Goal: Information Seeking & Learning: Learn about a topic

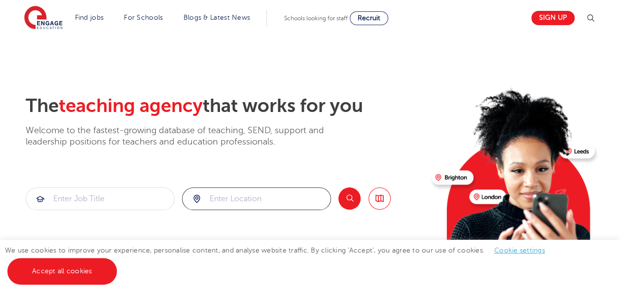
click at [228, 195] on input "search" at bounding box center [256, 199] width 148 height 22
type input "harrow"
click at [355, 201] on button "Search" at bounding box center [349, 198] width 22 height 22
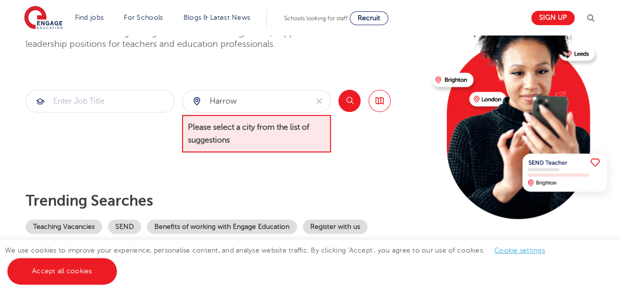
scroll to position [99, 0]
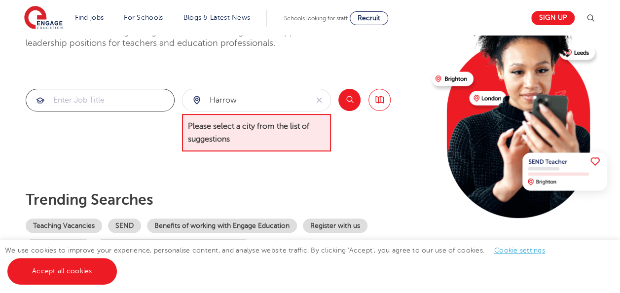
click at [70, 101] on input "search" at bounding box center [100, 100] width 148 height 22
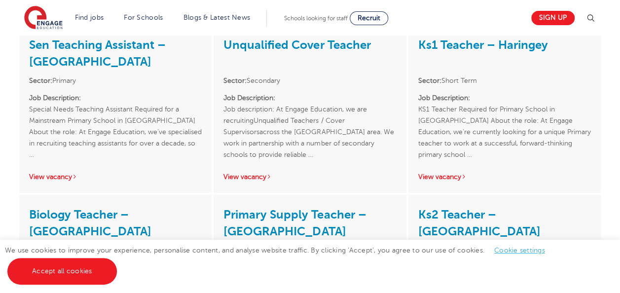
scroll to position [1676, 0]
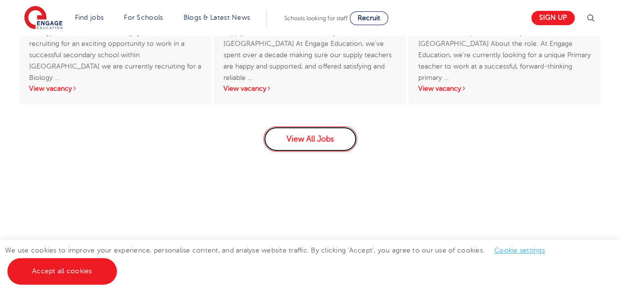
click at [317, 126] on link "View All Jobs" at bounding box center [310, 139] width 94 height 26
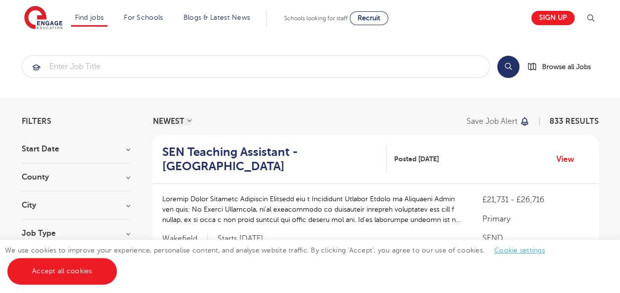
scroll to position [49, 0]
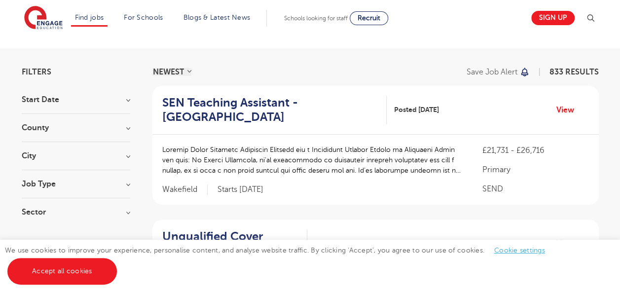
click at [126, 154] on h3 "City" at bounding box center [76, 156] width 108 height 8
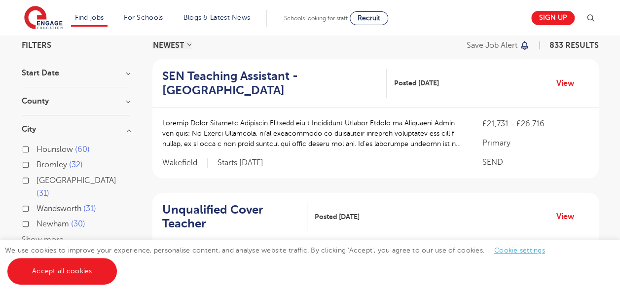
scroll to position [99, 0]
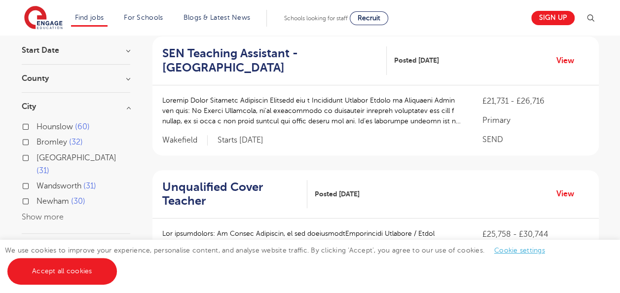
click at [55, 212] on button "Show more" at bounding box center [43, 216] width 42 height 9
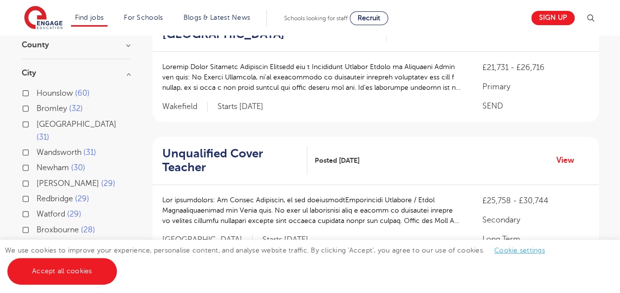
scroll to position [148, 0]
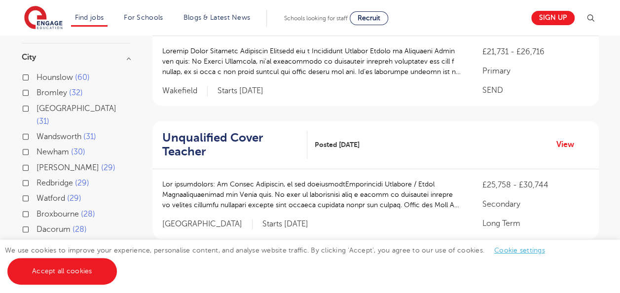
click at [42, 194] on input "Watford 29" at bounding box center [39, 197] width 6 height 6
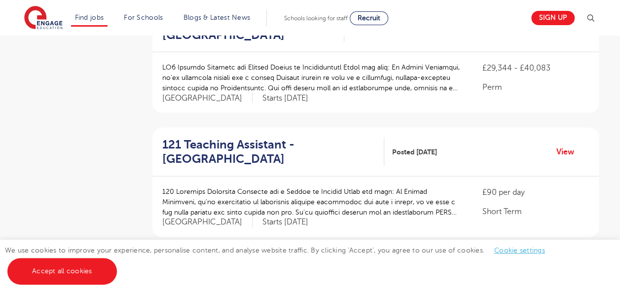
scroll to position [1183, 0]
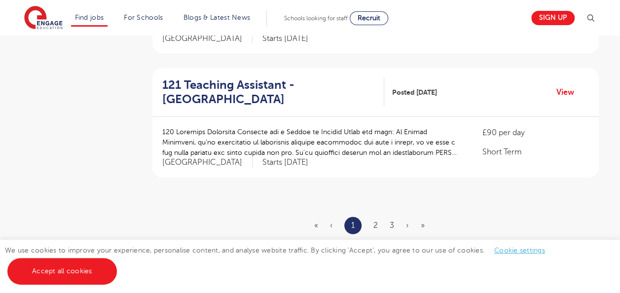
click at [378, 217] on ul "« ‹ 1 2 3 › »" at bounding box center [375, 225] width 122 height 17
click at [377, 221] on link "2" at bounding box center [375, 225] width 4 height 9
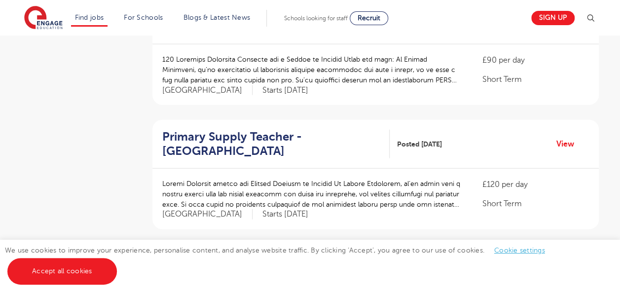
scroll to position [1134, 0]
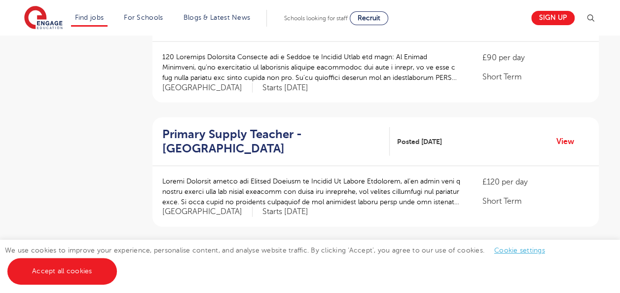
click at [392, 270] on link "3" at bounding box center [391, 274] width 4 height 9
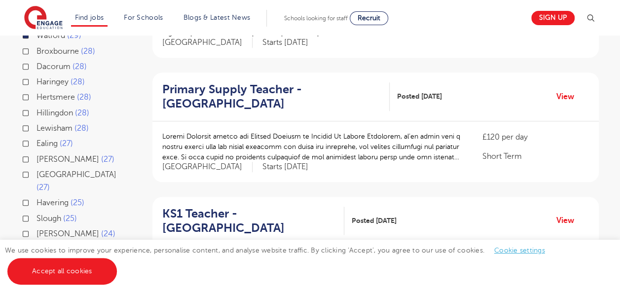
scroll to position [296, 0]
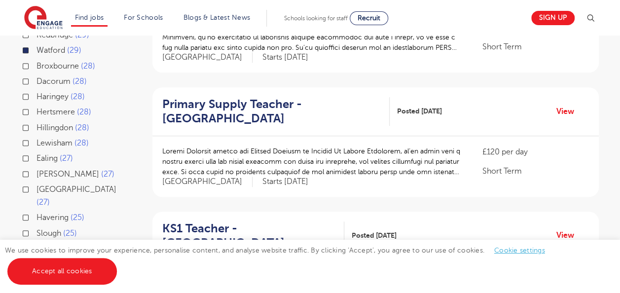
click at [61, 123] on span "Hillingdon" at bounding box center [54, 127] width 36 height 9
click at [43, 123] on input "Hillingdon 28" at bounding box center [39, 126] width 6 height 6
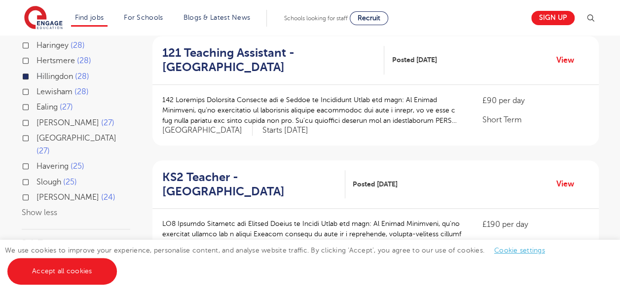
scroll to position [178, 0]
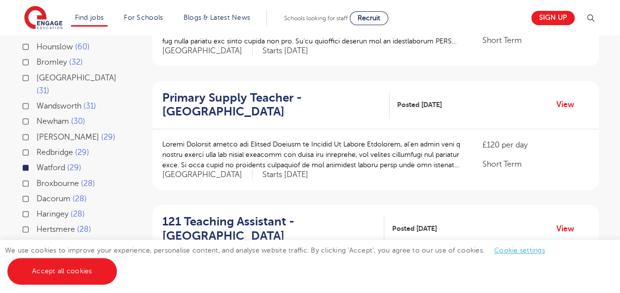
click at [36, 161] on label "Watford 29" at bounding box center [58, 167] width 45 height 13
click at [36, 163] on input "Watford 29" at bounding box center [39, 166] width 6 height 6
checkbox input "false"
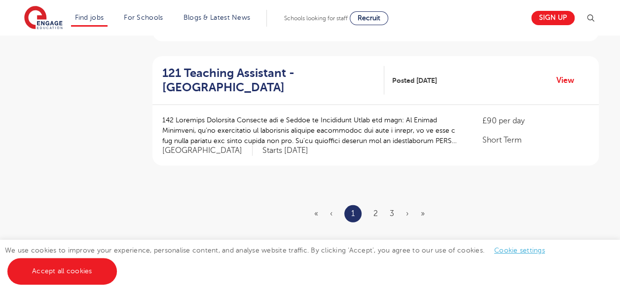
scroll to position [1214, 0]
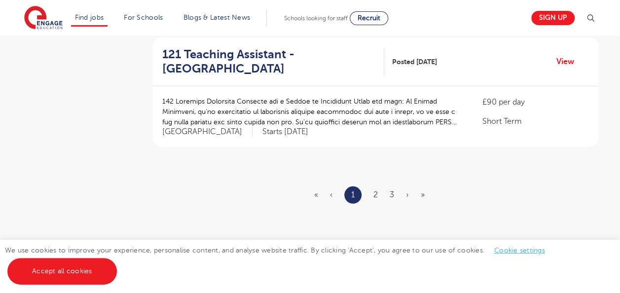
click at [372, 194] on ul "« ‹ 1 2 3 › »" at bounding box center [375, 194] width 122 height 17
click at [374, 190] on link "2" at bounding box center [375, 194] width 4 height 9
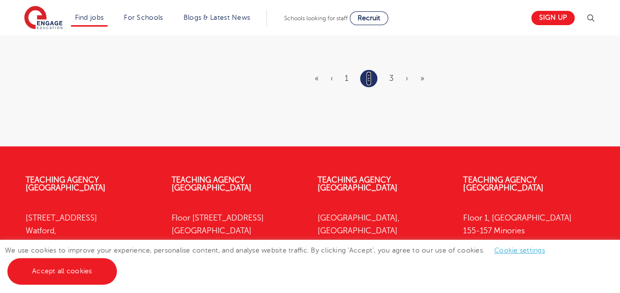
scroll to position [1331, 0]
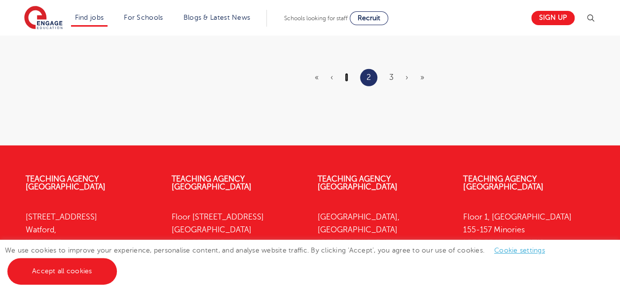
click at [346, 73] on link "1" at bounding box center [346, 77] width 3 height 9
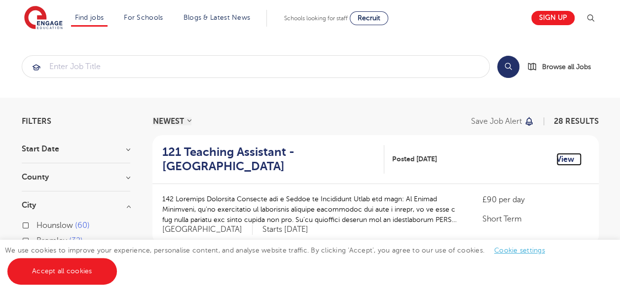
click at [563, 157] on link "View" at bounding box center [568, 159] width 25 height 13
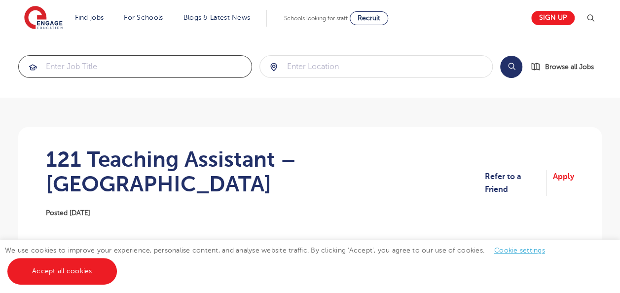
click at [85, 58] on input "search" at bounding box center [135, 67] width 233 height 22
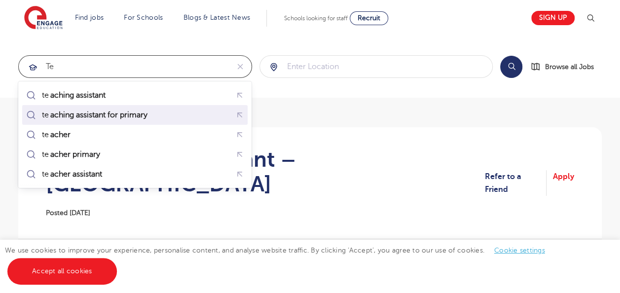
click at [70, 115] on mark "aching assistant for primary" at bounding box center [99, 115] width 100 height 12
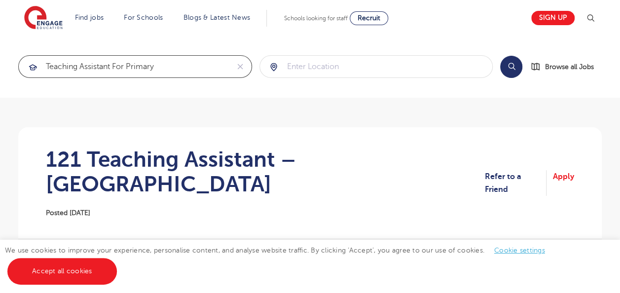
type input "teaching assistant for primary"
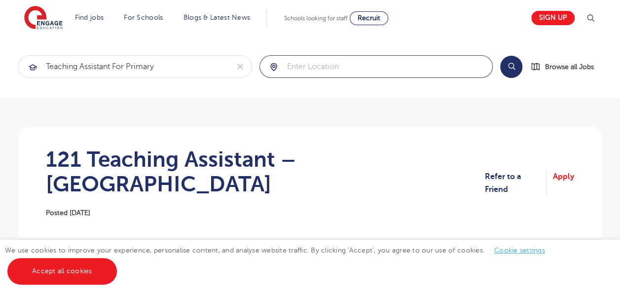
click at [378, 67] on input "search" at bounding box center [376, 67] width 233 height 22
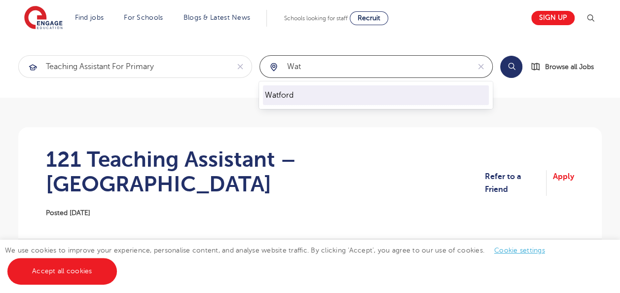
click at [305, 94] on li "Watford" at bounding box center [376, 95] width 226 height 20
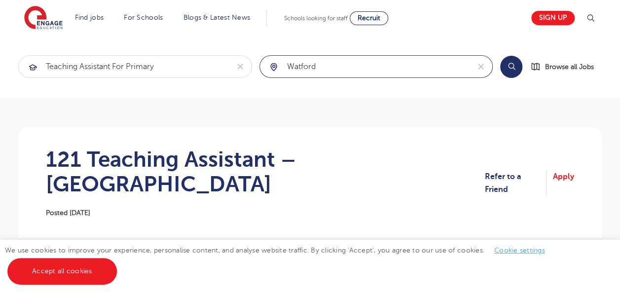
type input "Watford"
click at [512, 64] on button "Search" at bounding box center [511, 67] width 22 height 22
click at [330, 63] on input "Watford" at bounding box center [365, 67] width 210 height 22
click at [481, 64] on icon "reset" at bounding box center [481, 66] width 10 height 9
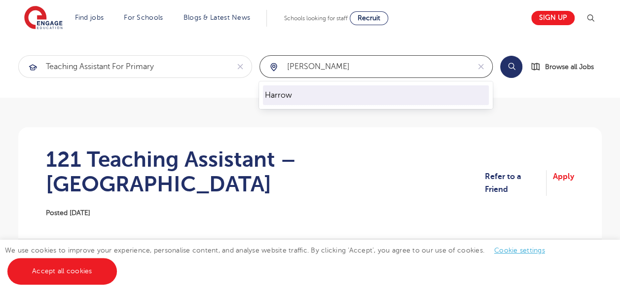
click at [323, 96] on li "Harrow" at bounding box center [376, 95] width 226 height 20
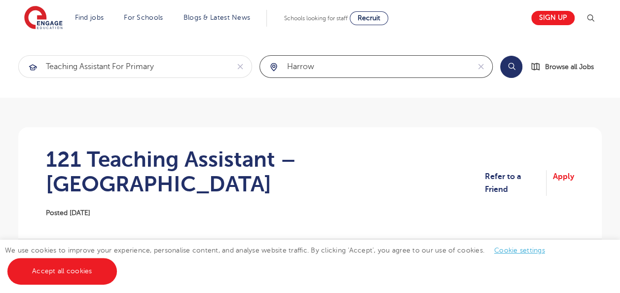
type input "Harrow"
click at [510, 68] on button "Search" at bounding box center [511, 67] width 22 height 22
click at [480, 63] on icon "reset" at bounding box center [481, 66] width 10 height 9
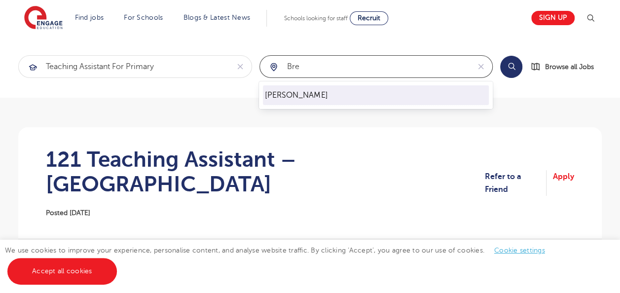
click at [268, 100] on li "Brent" at bounding box center [376, 95] width 226 height 20
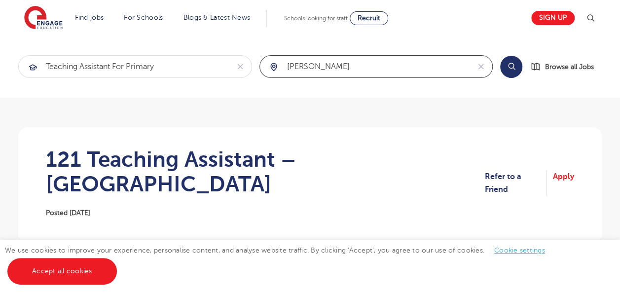
type input "Brent"
click at [518, 61] on button "Search" at bounding box center [511, 67] width 22 height 22
